Goal: Task Accomplishment & Management: Complete application form

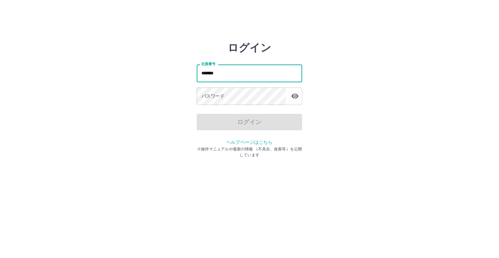
type input "*******"
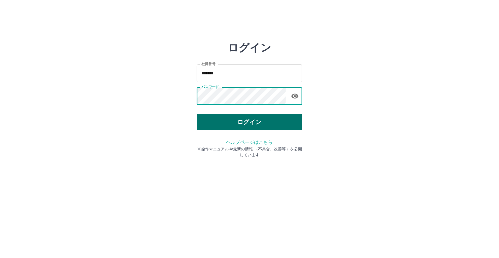
click at [244, 120] on button "ログイン" at bounding box center [249, 122] width 105 height 16
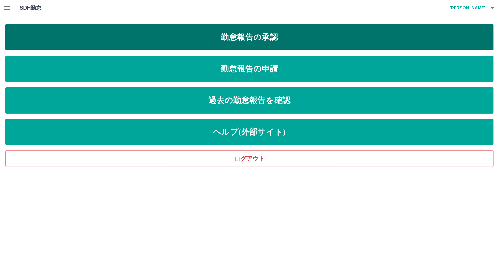
click at [276, 36] on link "勤怠報告の承認" at bounding box center [249, 37] width 488 height 26
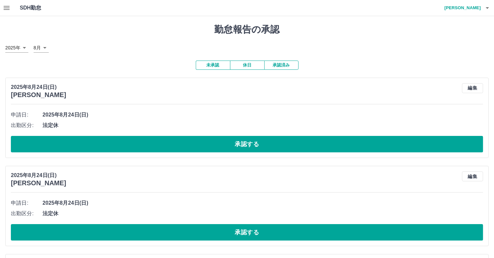
click at [215, 66] on button "未承認" at bounding box center [213, 65] width 34 height 9
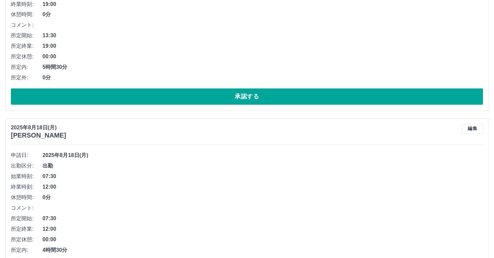
scroll to position [1271, 0]
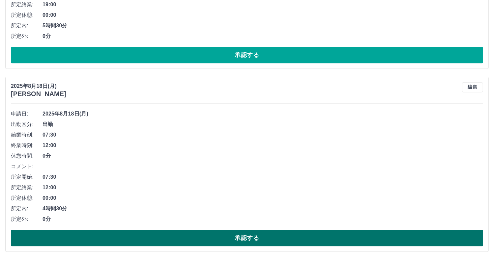
click at [170, 239] on button "承認する" at bounding box center [247, 238] width 472 height 16
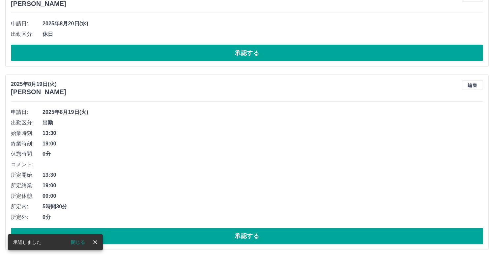
scroll to position [1088, 0]
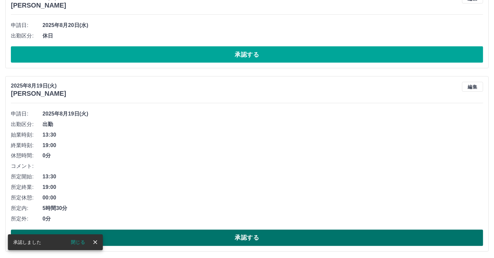
click at [171, 240] on button "承認する" at bounding box center [247, 238] width 472 height 16
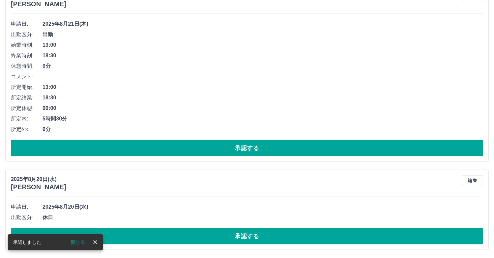
scroll to position [905, 0]
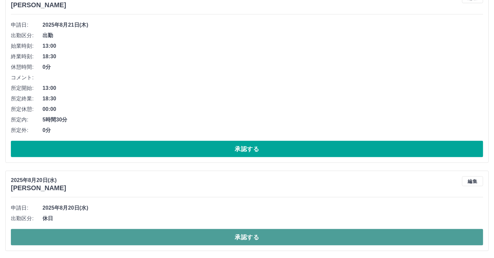
click at [172, 242] on button "承認する" at bounding box center [247, 237] width 472 height 16
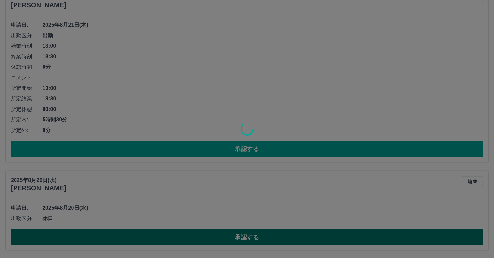
scroll to position [817, 0]
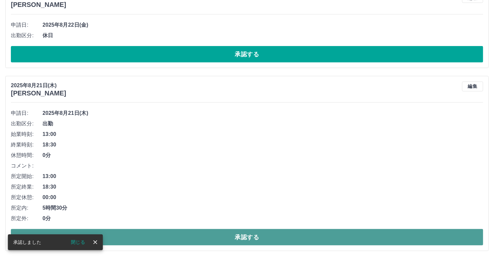
click at [172, 240] on button "承認する" at bounding box center [247, 237] width 472 height 16
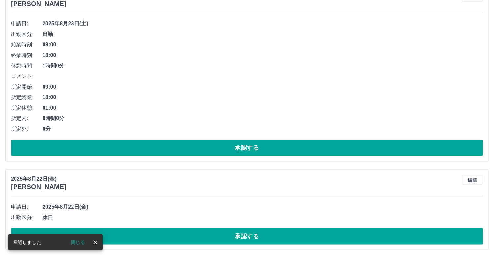
scroll to position [634, 0]
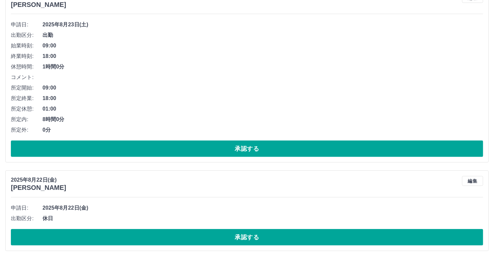
click at [172, 241] on button "承認する" at bounding box center [247, 237] width 472 height 16
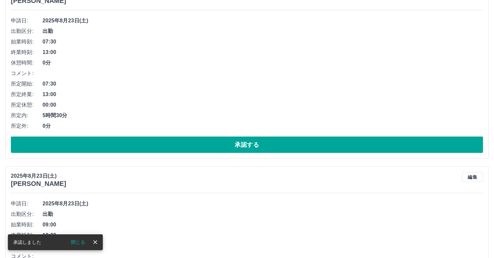
scroll to position [447, 0]
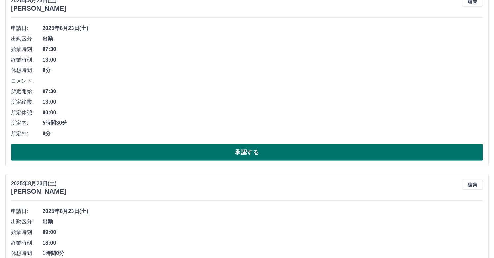
click at [149, 151] on button "承認する" at bounding box center [247, 152] width 472 height 16
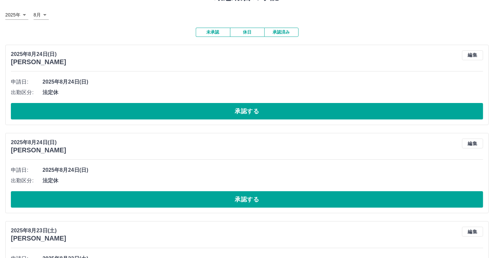
scroll to position [0, 0]
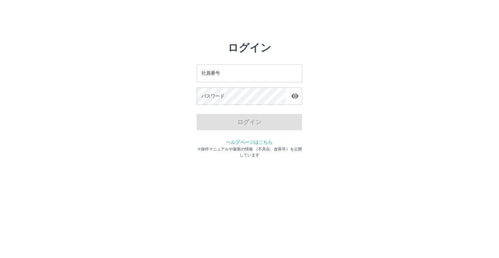
click at [227, 73] on input "社員番号" at bounding box center [249, 73] width 105 height 17
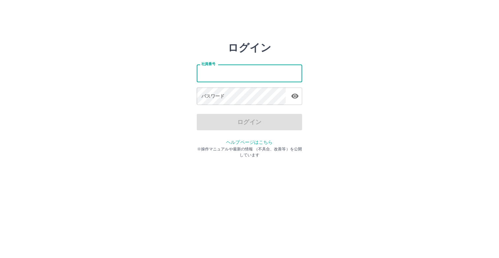
type input "*******"
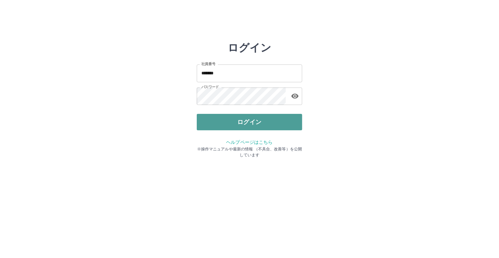
click at [262, 128] on button "ログイン" at bounding box center [249, 122] width 105 height 16
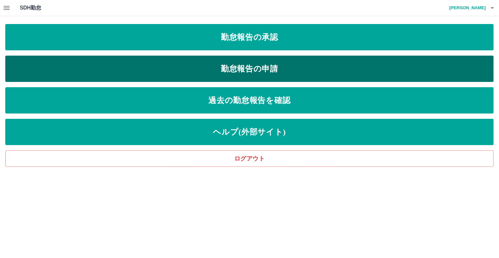
click at [258, 64] on link "勤怠報告の申請" at bounding box center [249, 69] width 488 height 26
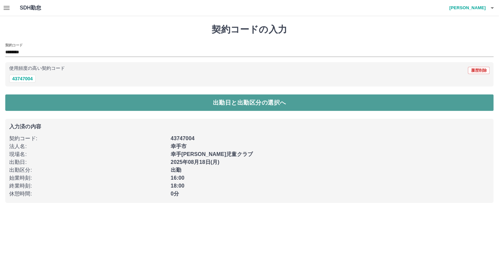
click at [230, 103] on button "出勤日と出勤区分の選択へ" at bounding box center [249, 103] width 488 height 16
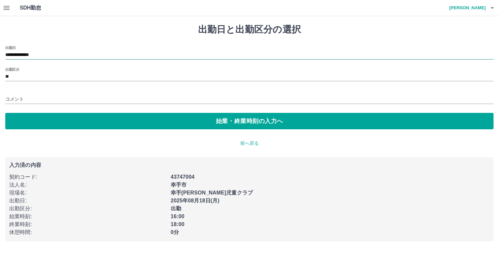
click at [42, 56] on input "**********" at bounding box center [249, 55] width 488 height 8
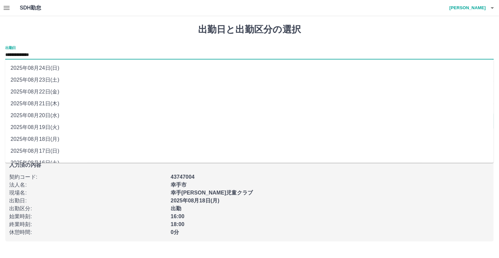
click at [50, 90] on li "2025年08月22日(金)" at bounding box center [249, 92] width 488 height 12
type input "**********"
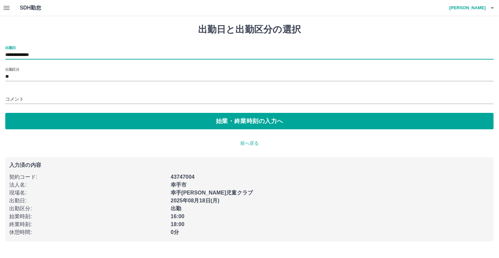
click at [25, 95] on input "コメント" at bounding box center [249, 100] width 488 height 10
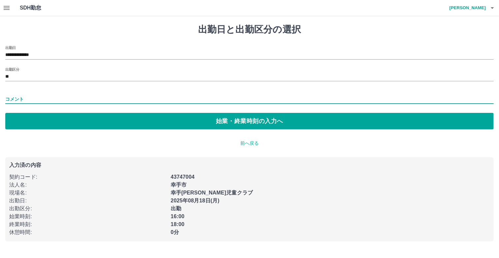
click at [22, 72] on div "出勤区分 **" at bounding box center [249, 75] width 488 height 14
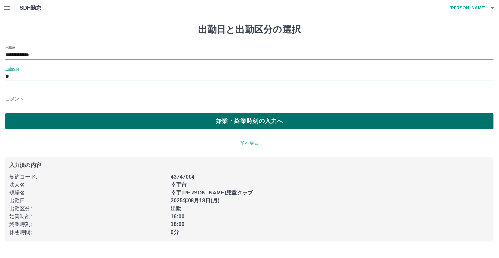
click at [76, 120] on button "始業・終業時刻の入力へ" at bounding box center [249, 121] width 488 height 16
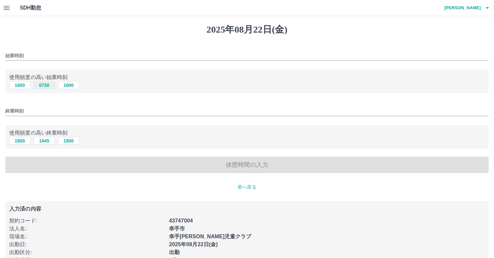
click at [42, 85] on button "0730" at bounding box center [44, 85] width 21 height 8
type input "****"
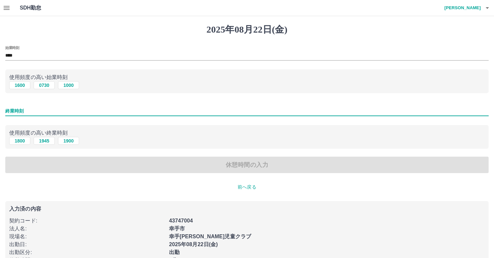
click at [37, 108] on input "終業時刻" at bounding box center [246, 111] width 483 height 10
type input "****"
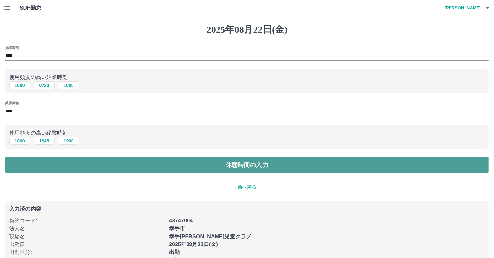
click at [120, 166] on button "休憩時間の入力" at bounding box center [246, 165] width 483 height 16
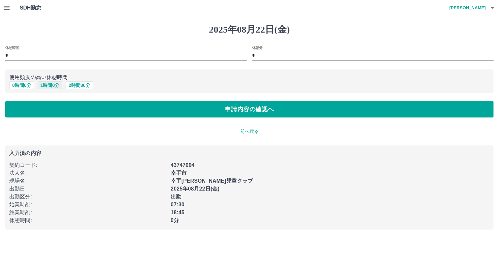
click at [43, 86] on button "1 時間 0 分" at bounding box center [50, 85] width 25 height 8
type input "*"
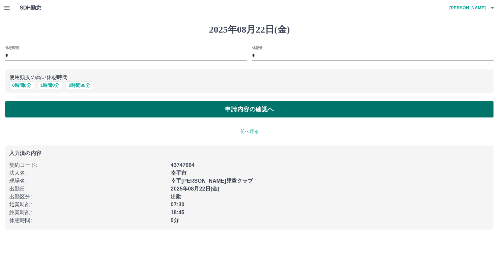
click at [126, 111] on button "申請内容の確認へ" at bounding box center [249, 109] width 488 height 16
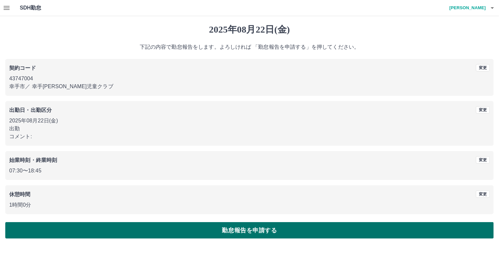
click at [286, 230] on button "勤怠報告を申請する" at bounding box center [249, 230] width 488 height 16
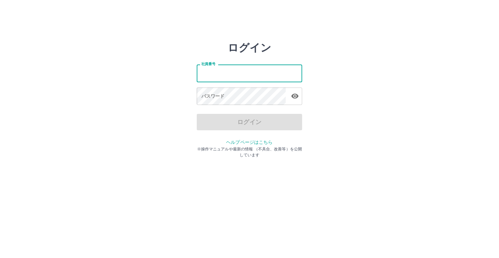
click at [249, 79] on input "社員番号" at bounding box center [249, 73] width 105 height 17
click at [250, 79] on input "社員番号" at bounding box center [249, 73] width 105 height 17
type input "*******"
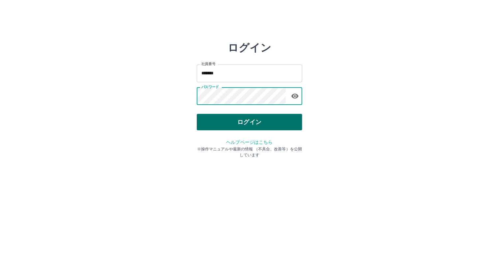
click at [235, 125] on button "ログイン" at bounding box center [249, 122] width 105 height 16
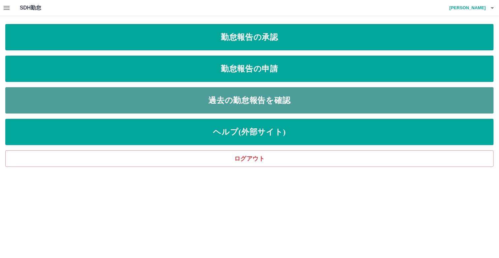
click at [249, 99] on link "過去の勤怠報告を確認" at bounding box center [249, 100] width 488 height 26
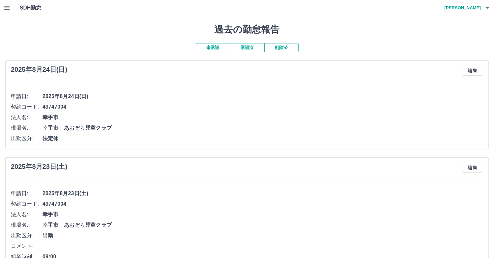
click at [217, 46] on button "未承認" at bounding box center [213, 47] width 34 height 9
click at [246, 48] on button "承認済" at bounding box center [247, 47] width 34 height 9
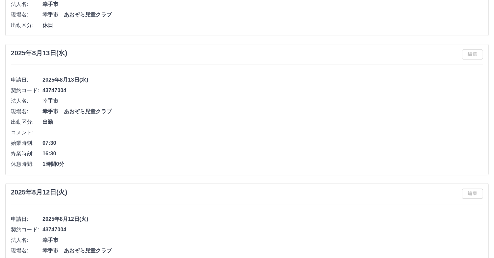
scroll to position [1318, 0]
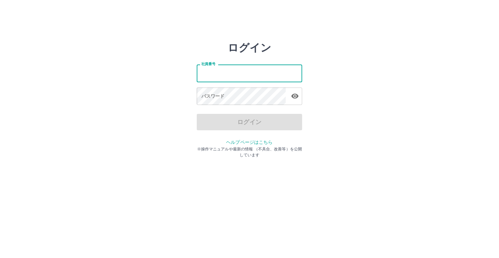
click at [247, 76] on input "社員番号" at bounding box center [249, 73] width 105 height 17
type input "*******"
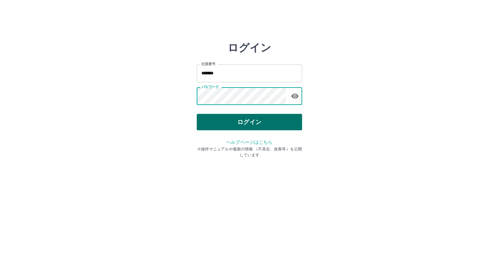
click at [248, 123] on button "ログイン" at bounding box center [249, 122] width 105 height 16
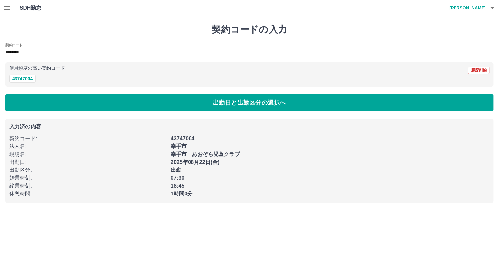
click at [2, 8] on button "button" at bounding box center [6, 8] width 13 height 16
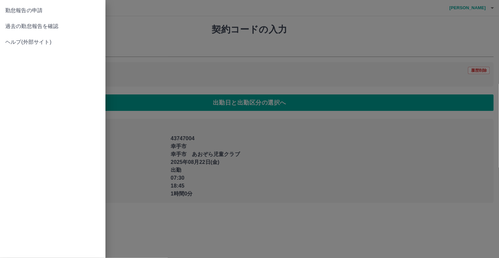
click at [54, 26] on span "過去の勤怠報告を確認" at bounding box center [52, 26] width 95 height 8
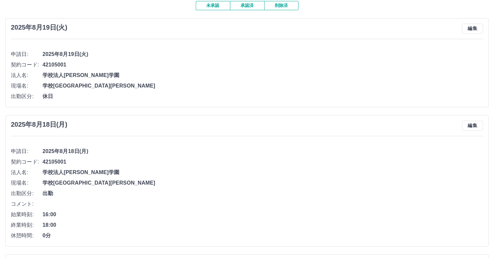
scroll to position [132, 0]
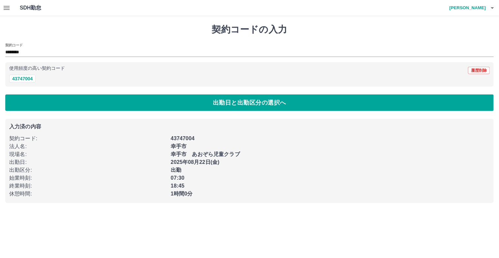
click at [7, 10] on icon "button" at bounding box center [7, 8] width 8 height 8
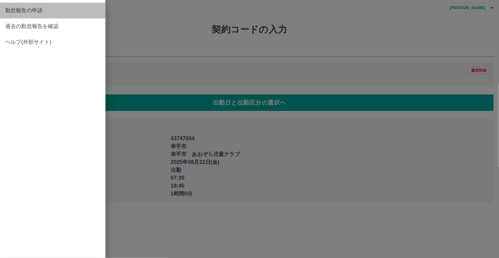
click at [26, 12] on span "勤怠報告の申請" at bounding box center [52, 11] width 95 height 8
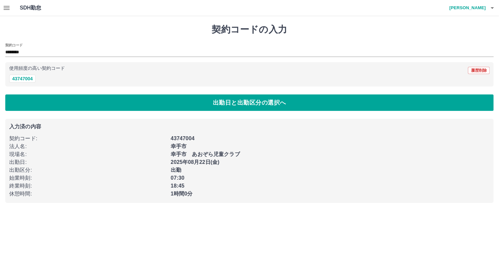
click at [6, 5] on icon "button" at bounding box center [7, 8] width 8 height 8
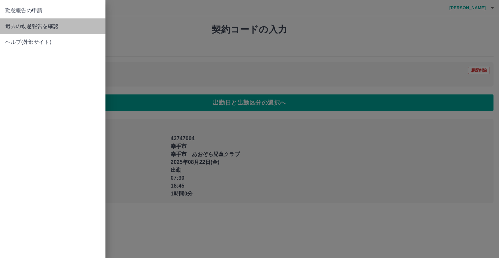
click at [26, 25] on span "過去の勤怠報告を確認" at bounding box center [52, 26] width 95 height 8
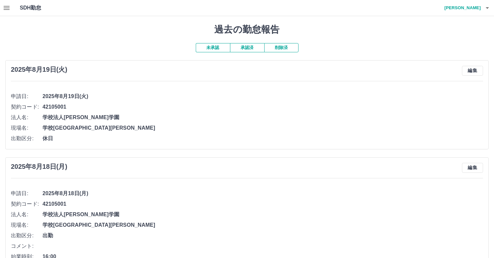
drag, startPoint x: 214, startPoint y: 46, endPoint x: 210, endPoint y: 47, distance: 5.0
click at [213, 46] on button "未承認" at bounding box center [213, 47] width 34 height 9
click at [251, 50] on button "承認済" at bounding box center [247, 47] width 34 height 9
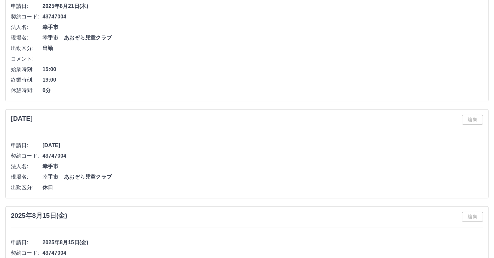
scroll to position [231, 0]
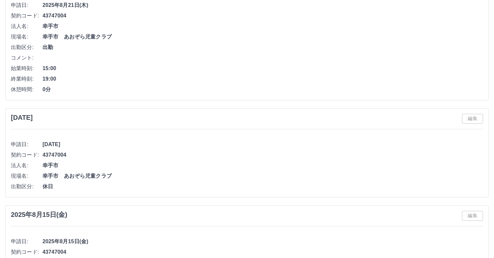
drag, startPoint x: 332, startPoint y: 168, endPoint x: 403, endPoint y: 173, distance: 71.0
drag, startPoint x: 403, startPoint y: 173, endPoint x: 205, endPoint y: 63, distance: 225.9
click at [205, 63] on ul "申請日: 2025年8月21日(木) 契約コード: 43747004 法人名: 幸手市 現場名: 幸手市　あおぞら児童クラブ 出勤区分: 出勤 コメント: 始…" at bounding box center [247, 44] width 472 height 99
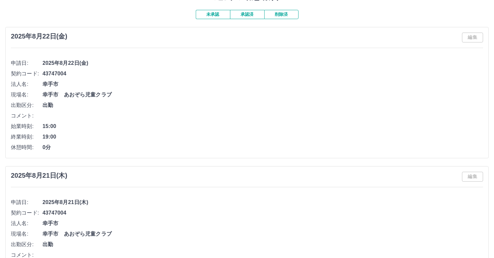
scroll to position [33, 0]
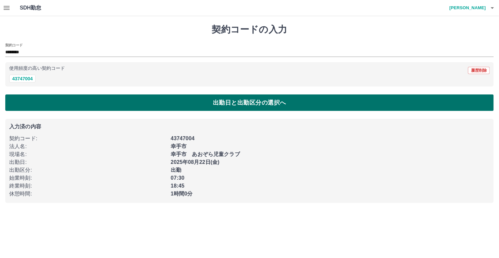
click at [150, 104] on button "出勤日と出勤区分の選択へ" at bounding box center [249, 103] width 488 height 16
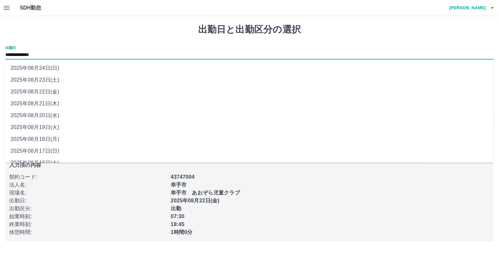
click at [42, 55] on input "**********" at bounding box center [249, 55] width 488 height 8
click at [50, 137] on li "2025年08月18日(月)" at bounding box center [249, 139] width 488 height 12
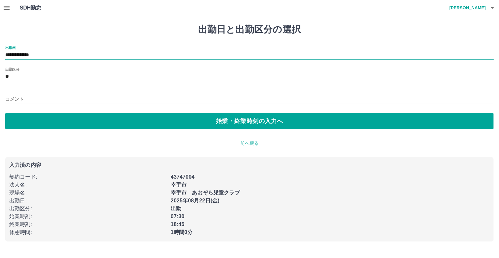
click at [44, 53] on input "**********" at bounding box center [249, 55] width 488 height 8
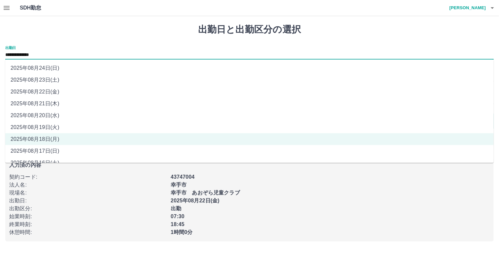
click at [50, 115] on li "2025年08月20日(水)" at bounding box center [249, 116] width 488 height 12
type input "**********"
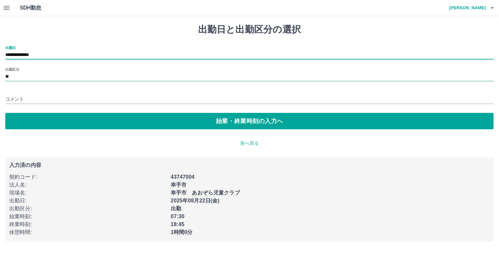
click at [21, 75] on input "**" at bounding box center [249, 77] width 488 height 8
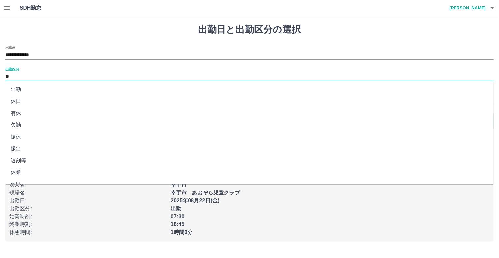
click at [18, 99] on li "休日" at bounding box center [249, 102] width 488 height 12
type input "**"
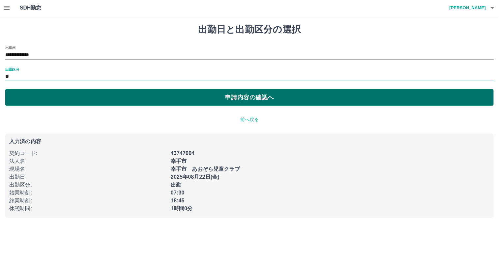
click at [187, 95] on button "申請内容の確認へ" at bounding box center [249, 97] width 488 height 16
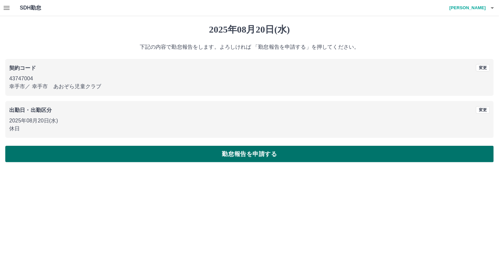
click at [89, 152] on button "勤怠報告を申請する" at bounding box center [249, 154] width 488 height 16
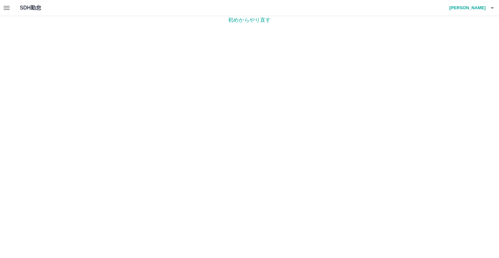
click at [485, 10] on h4 "[PERSON_NAME]" at bounding box center [466, 8] width 40 height 16
click at [458, 49] on li "ログアウト" at bounding box center [464, 48] width 58 height 12
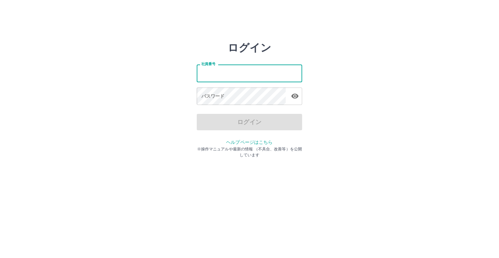
click at [238, 75] on input "社員番号" at bounding box center [249, 73] width 105 height 17
type input "*******"
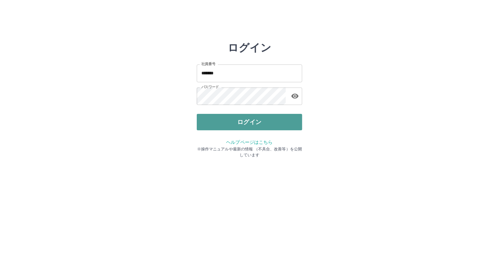
click at [250, 118] on button "ログイン" at bounding box center [249, 122] width 105 height 16
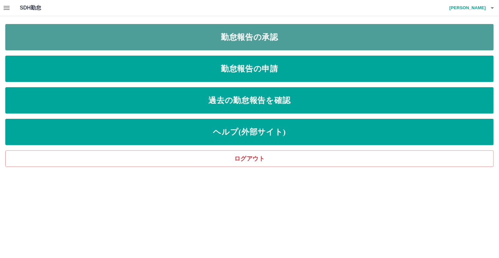
click at [248, 36] on link "勤怠報告の承認" at bounding box center [249, 37] width 488 height 26
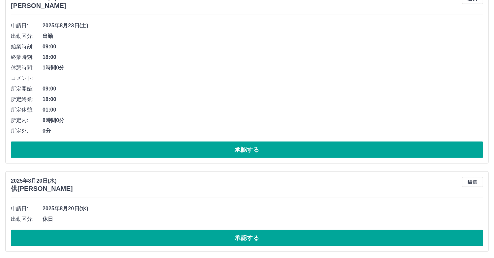
scroll to position [451, 0]
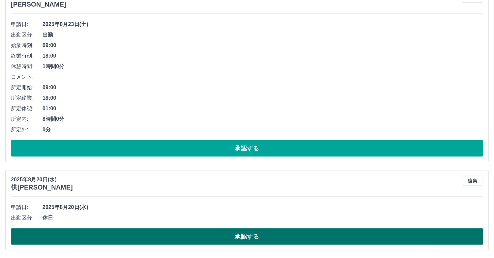
drag, startPoint x: 137, startPoint y: 240, endPoint x: 132, endPoint y: 235, distance: 6.8
click at [136, 238] on button "承認する" at bounding box center [247, 237] width 472 height 16
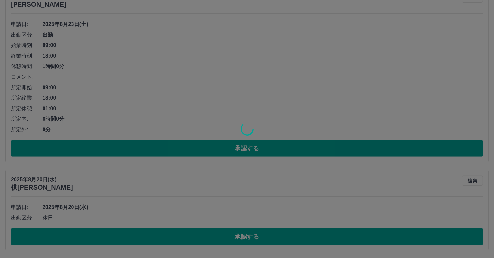
click at [99, 196] on div at bounding box center [247, 129] width 494 height 258
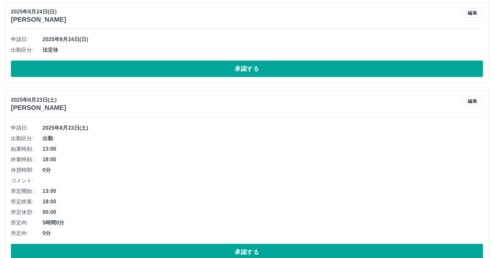
scroll to position [165, 0]
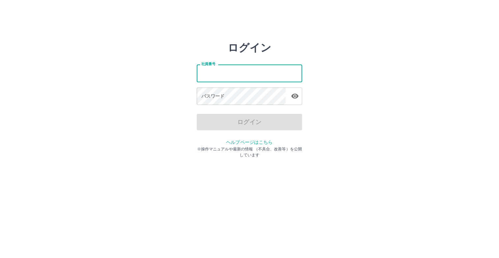
click at [246, 71] on input "社員番号" at bounding box center [249, 73] width 105 height 17
type input "*******"
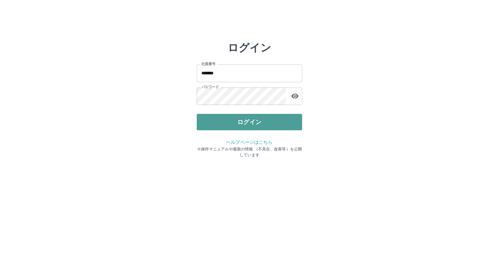
click at [253, 127] on button "ログイン" at bounding box center [249, 122] width 105 height 16
